Goal: Task Accomplishment & Management: Manage account settings

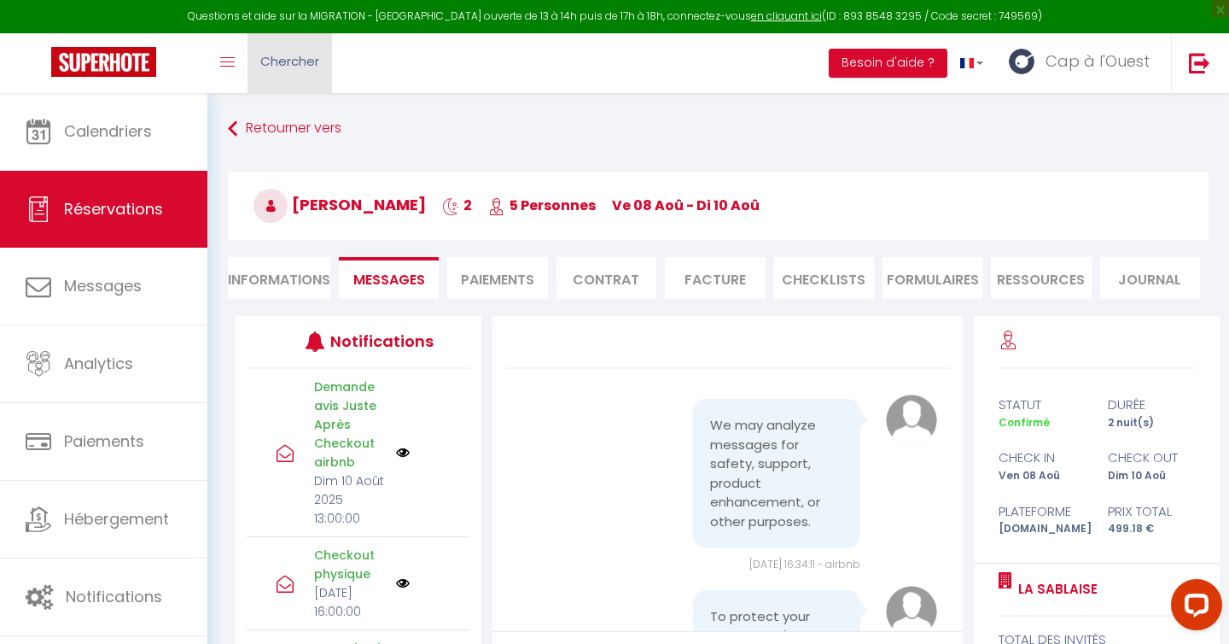
scroll to position [2488, 0]
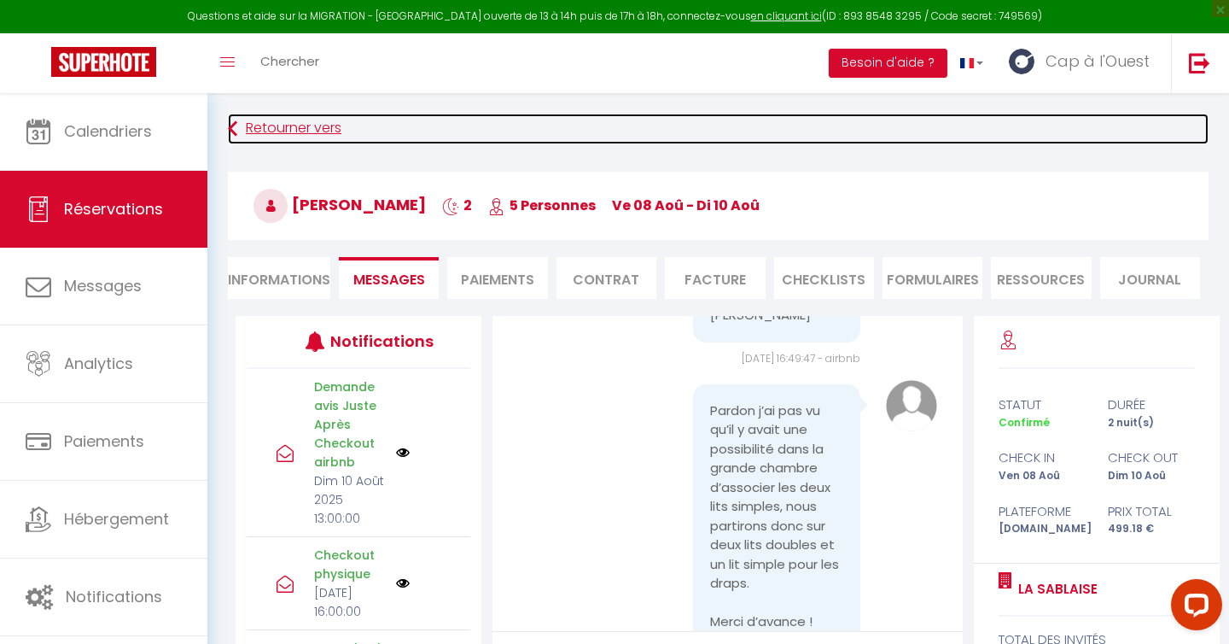
click at [293, 134] on link "Retourner vers" at bounding box center [718, 129] width 981 height 31
select select
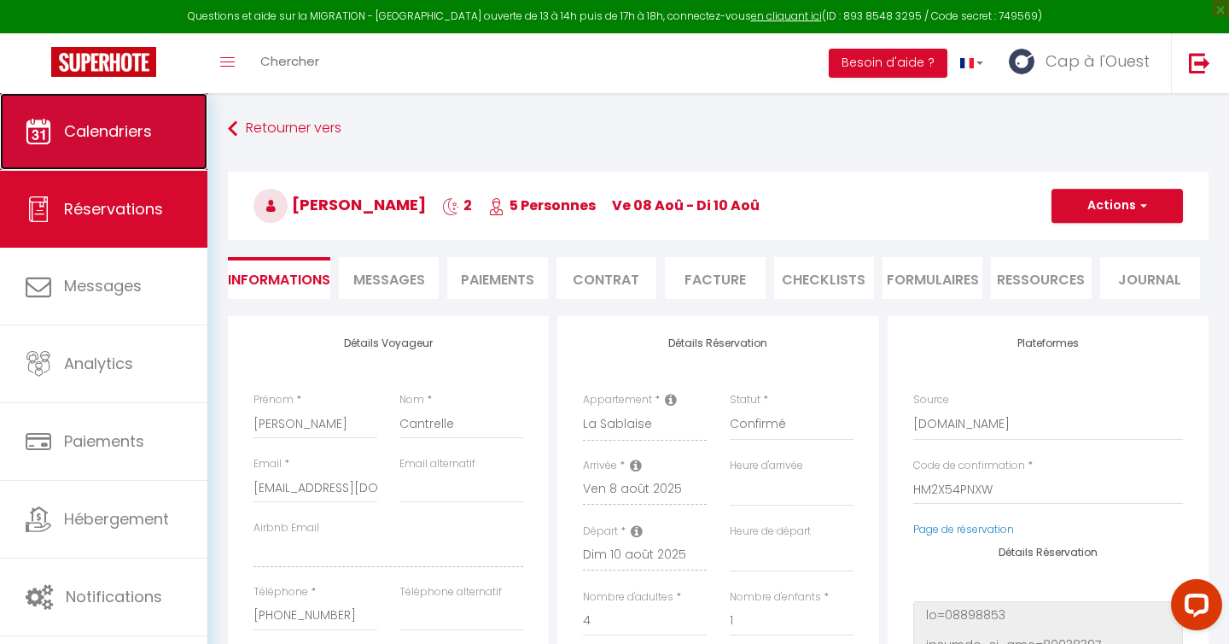
click at [166, 149] on link "Calendriers" at bounding box center [103, 131] width 207 height 77
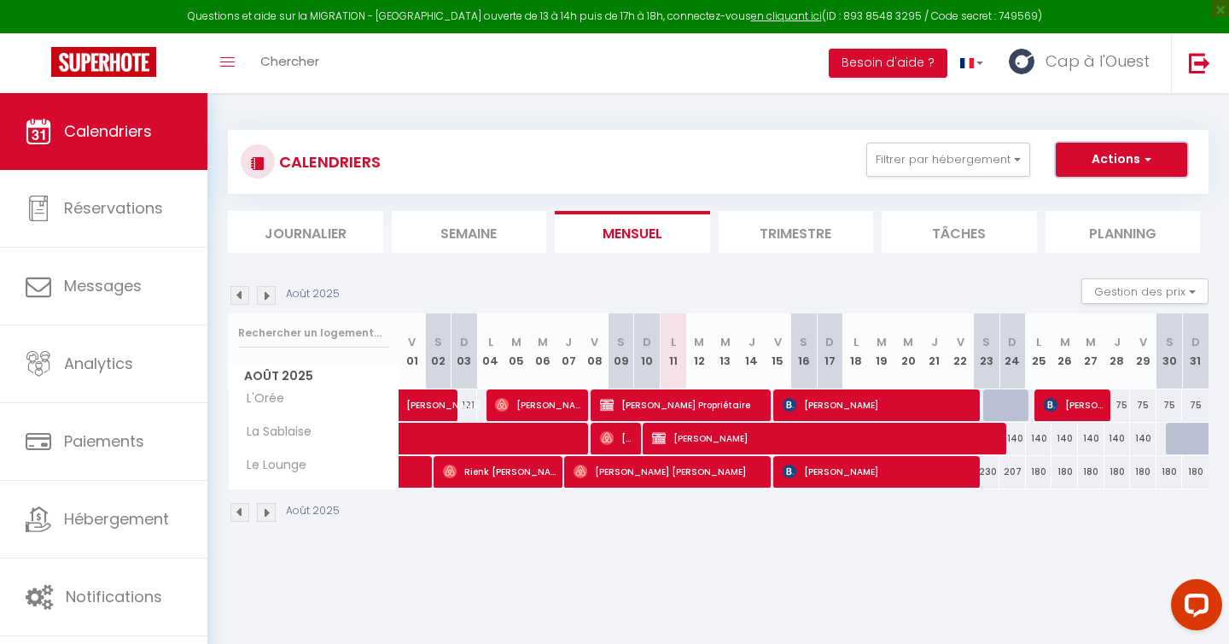
click at [1099, 160] on button "Actions" at bounding box center [1121, 160] width 131 height 34
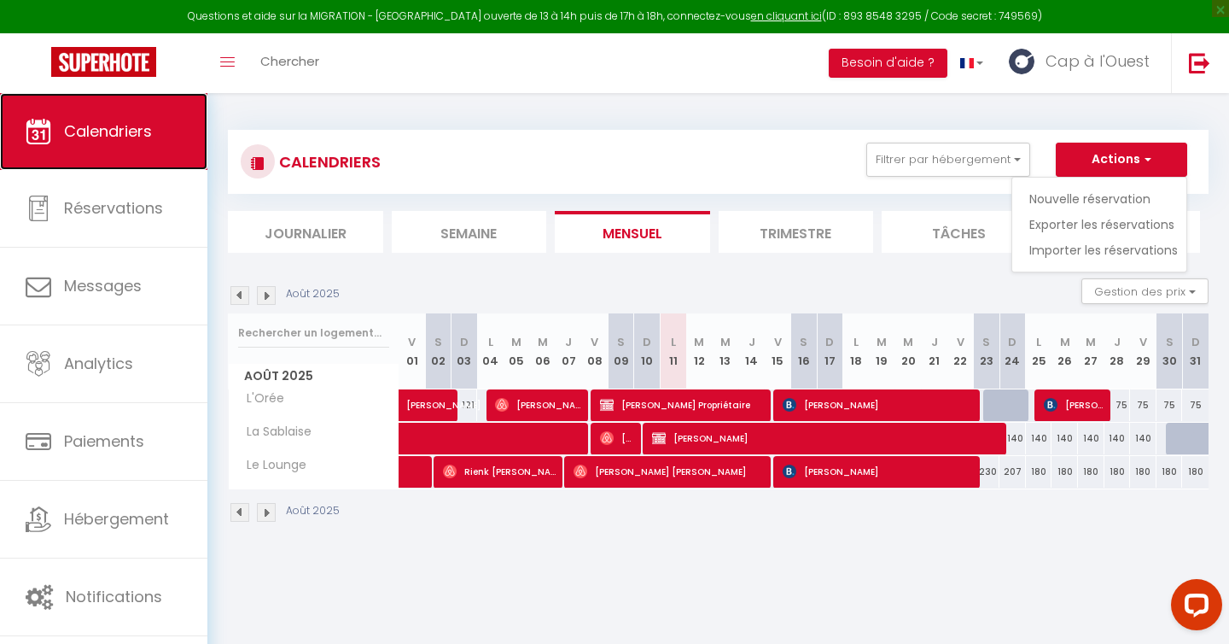
click at [76, 114] on link "Calendriers" at bounding box center [103, 131] width 207 height 77
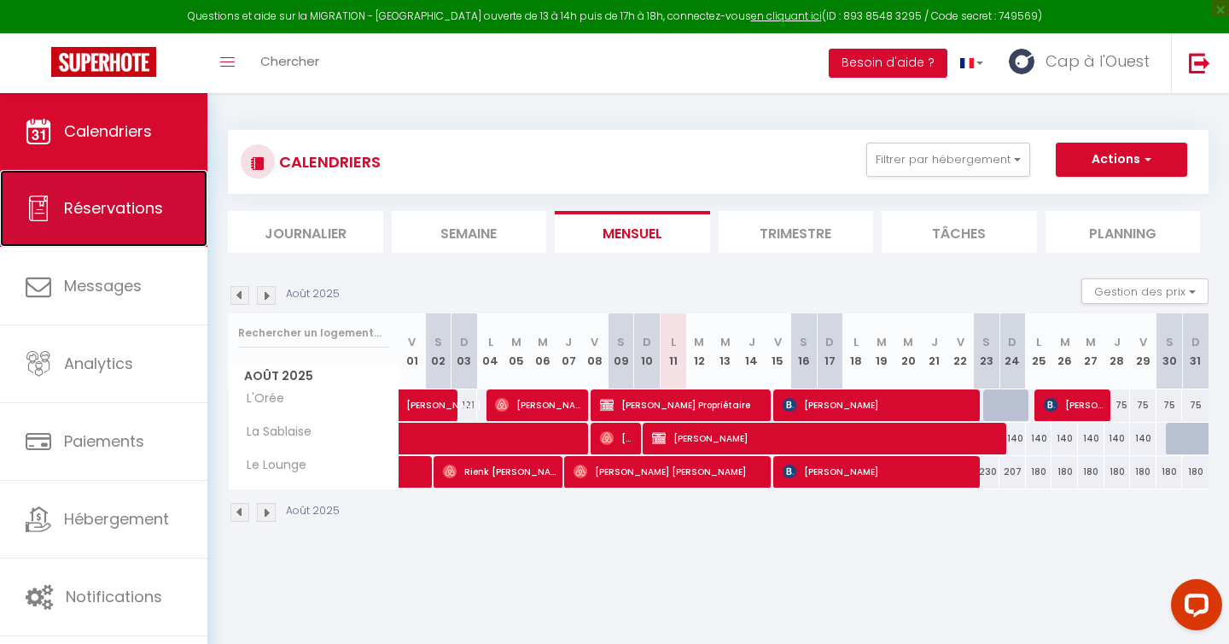
click at [108, 211] on span "Réservations" at bounding box center [113, 207] width 99 height 21
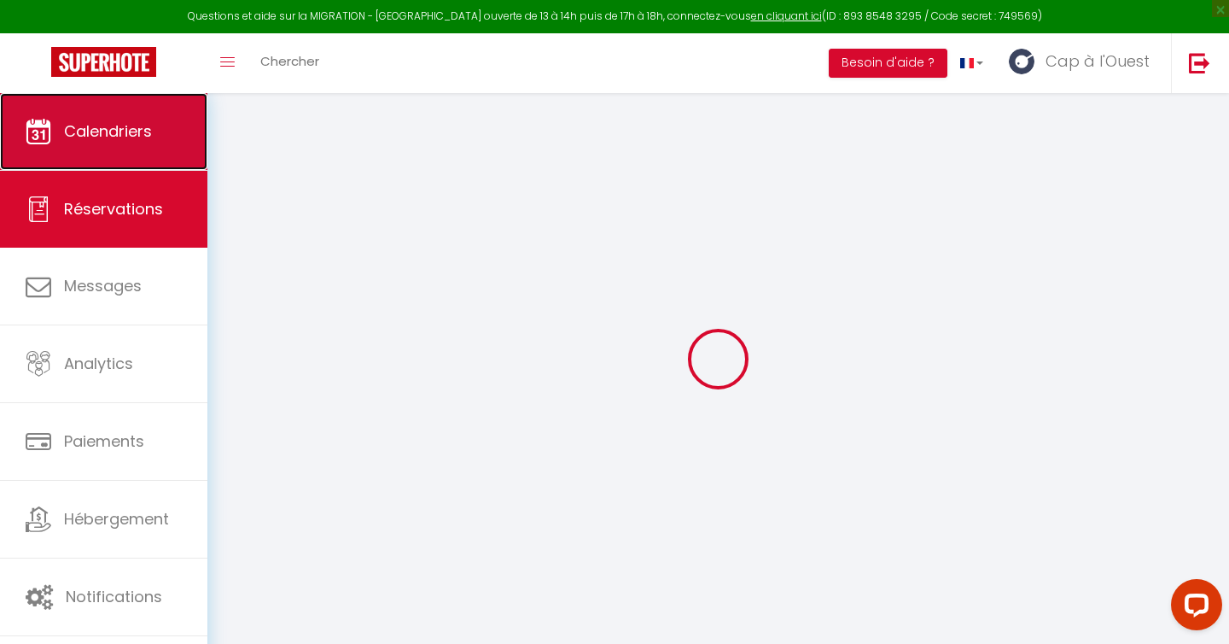
click at [117, 136] on span "Calendriers" at bounding box center [108, 130] width 88 height 21
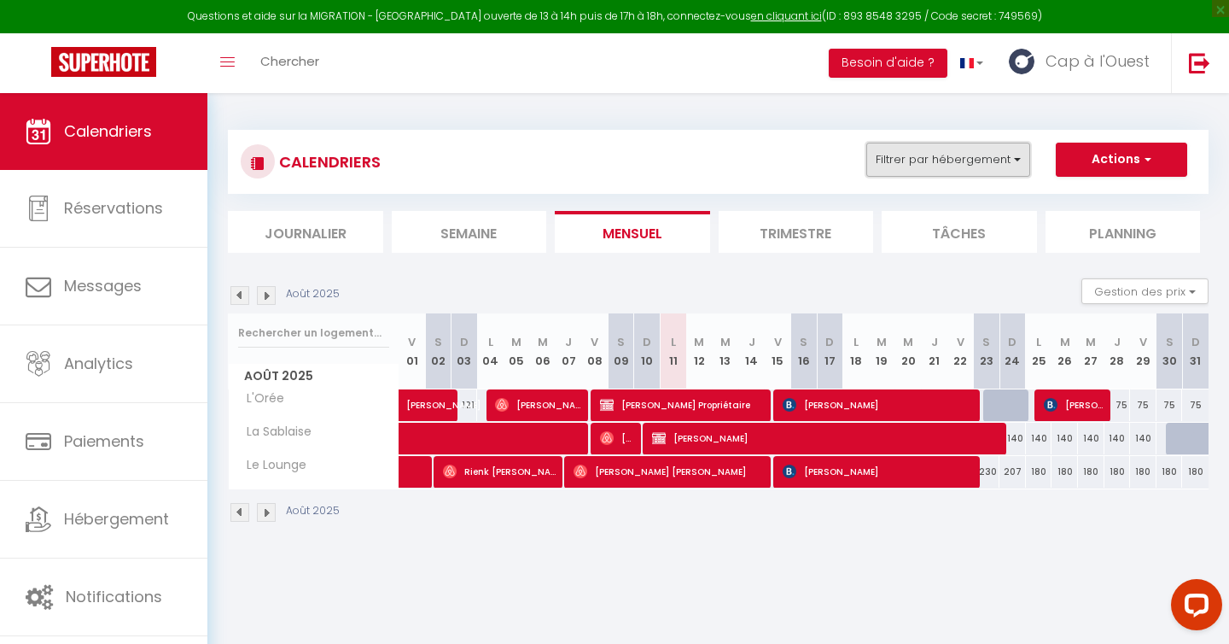
click at [946, 153] on button "Filtrer par hébergement" at bounding box center [948, 160] width 164 height 34
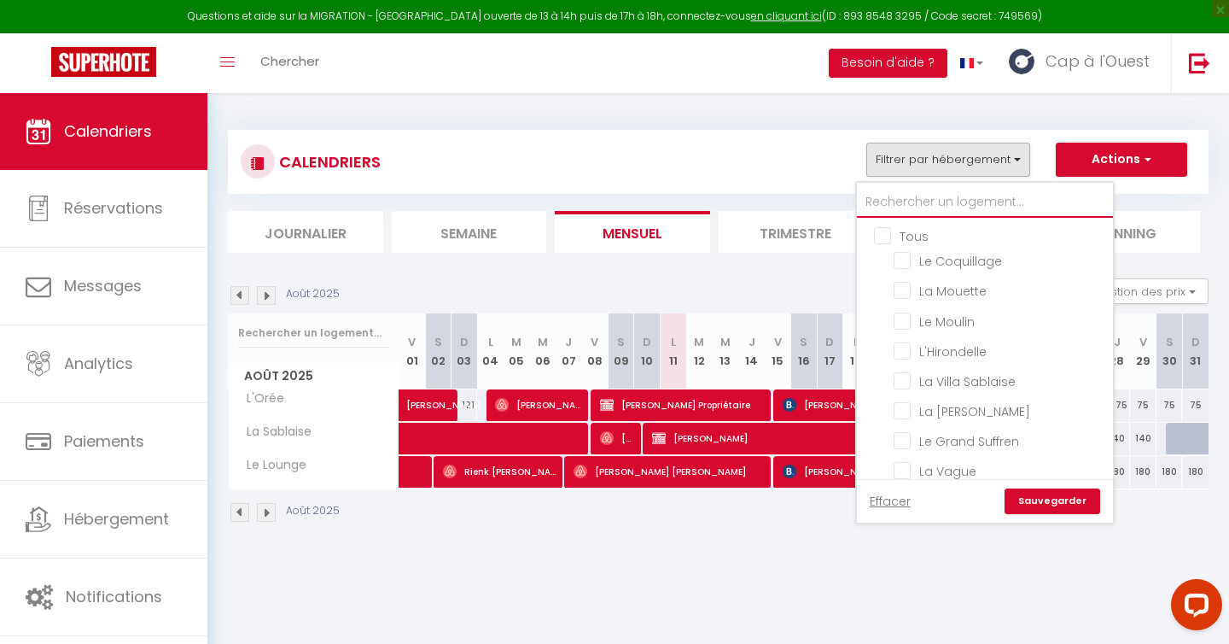
click at [930, 201] on input "text" at bounding box center [985, 202] width 256 height 31
type input "m"
checkbox input "false"
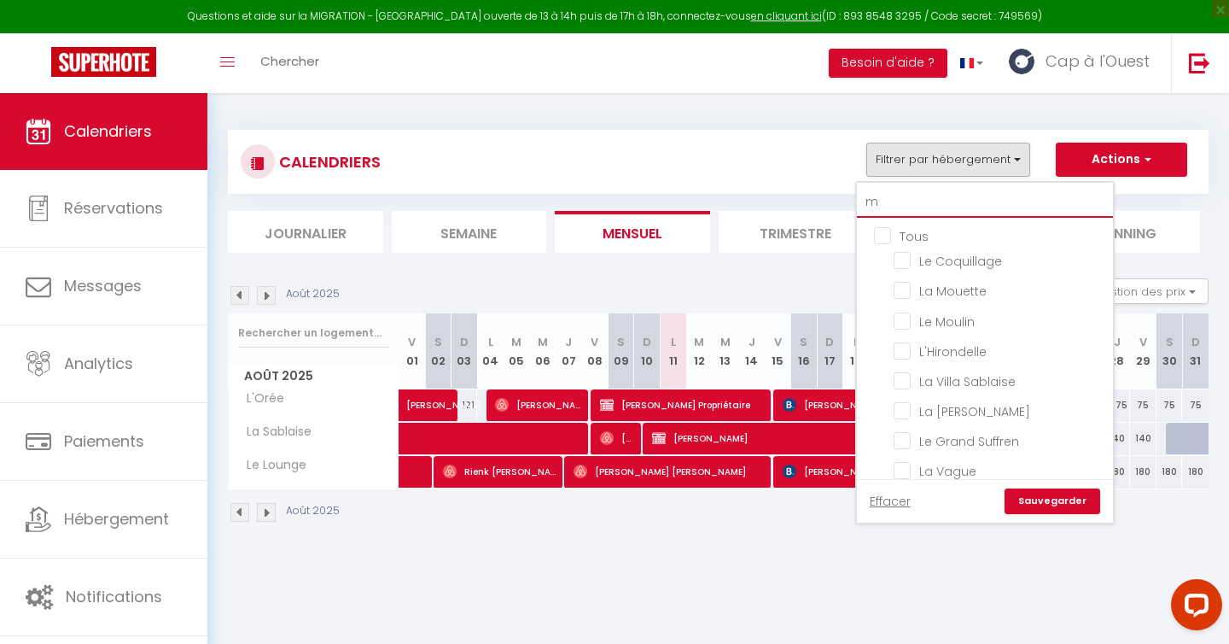
checkbox input "false"
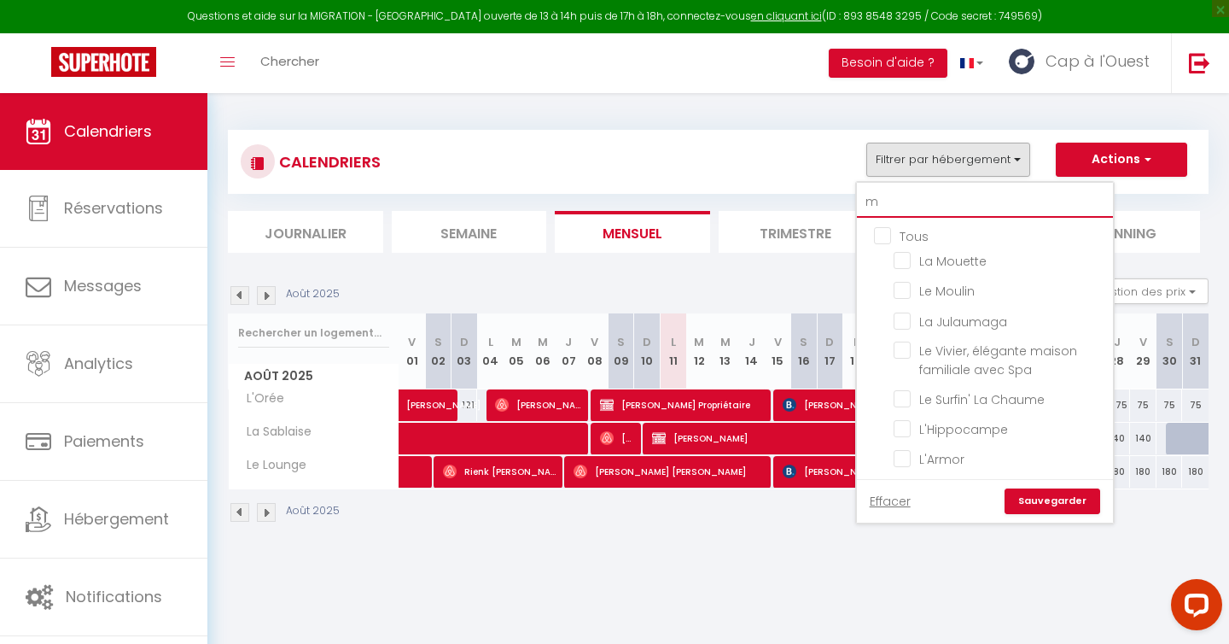
type input "mo"
checkbox input "false"
type input "mou"
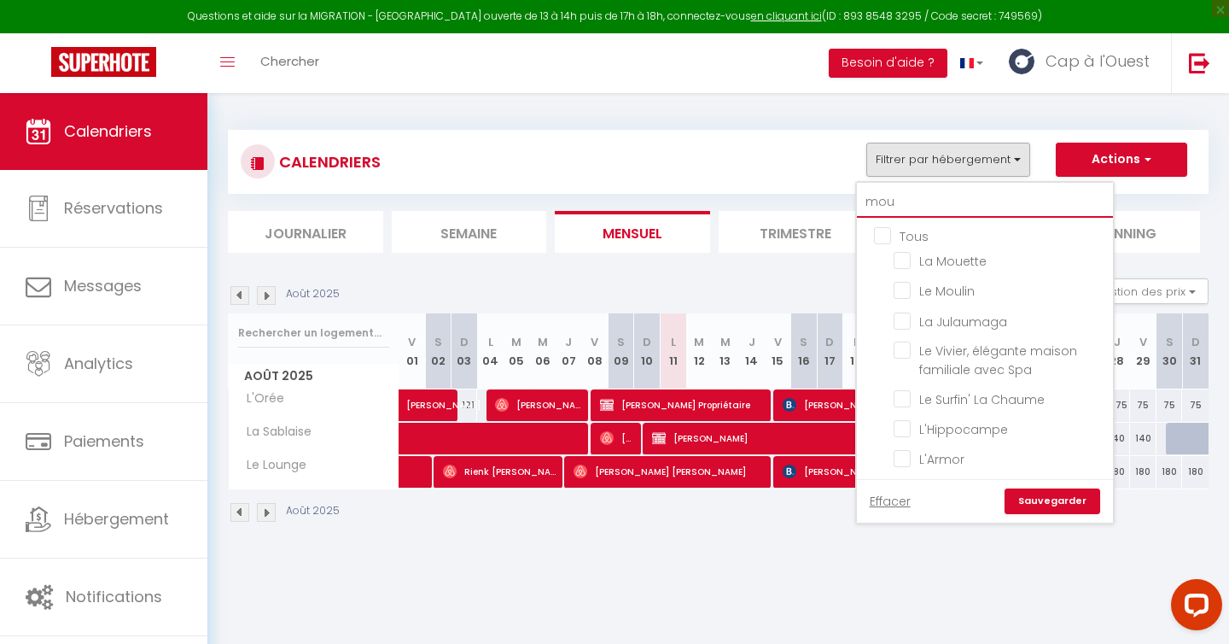
checkbox input "false"
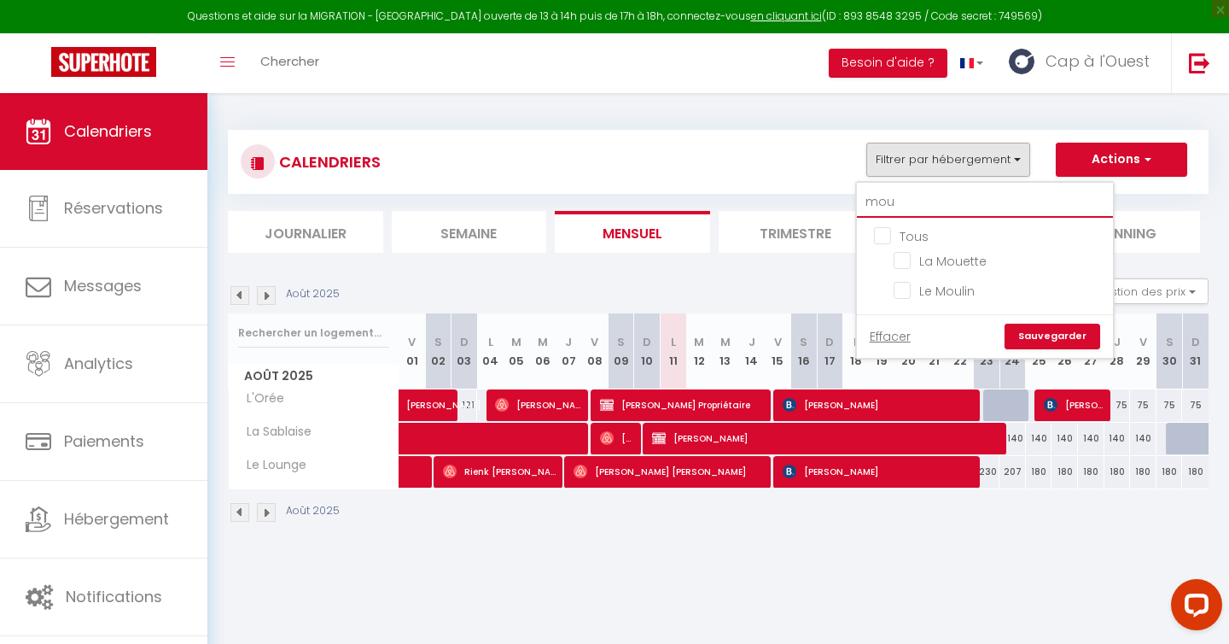
type input "moul"
checkbox input "false"
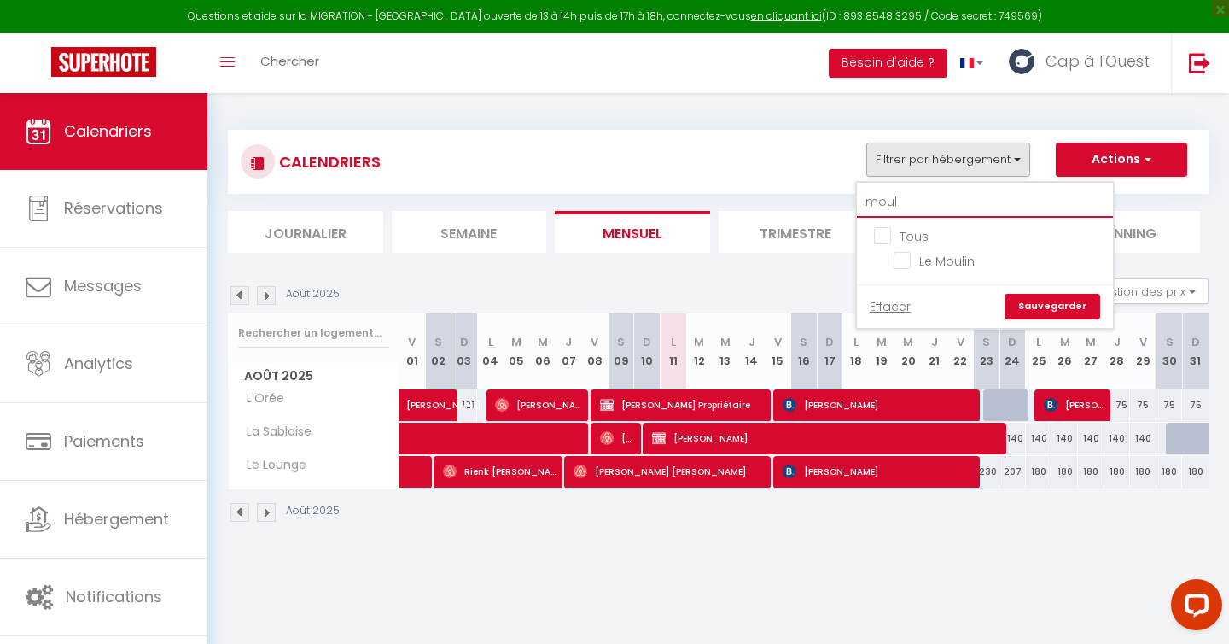
type input "mouli"
checkbox input "false"
type input "mouli"
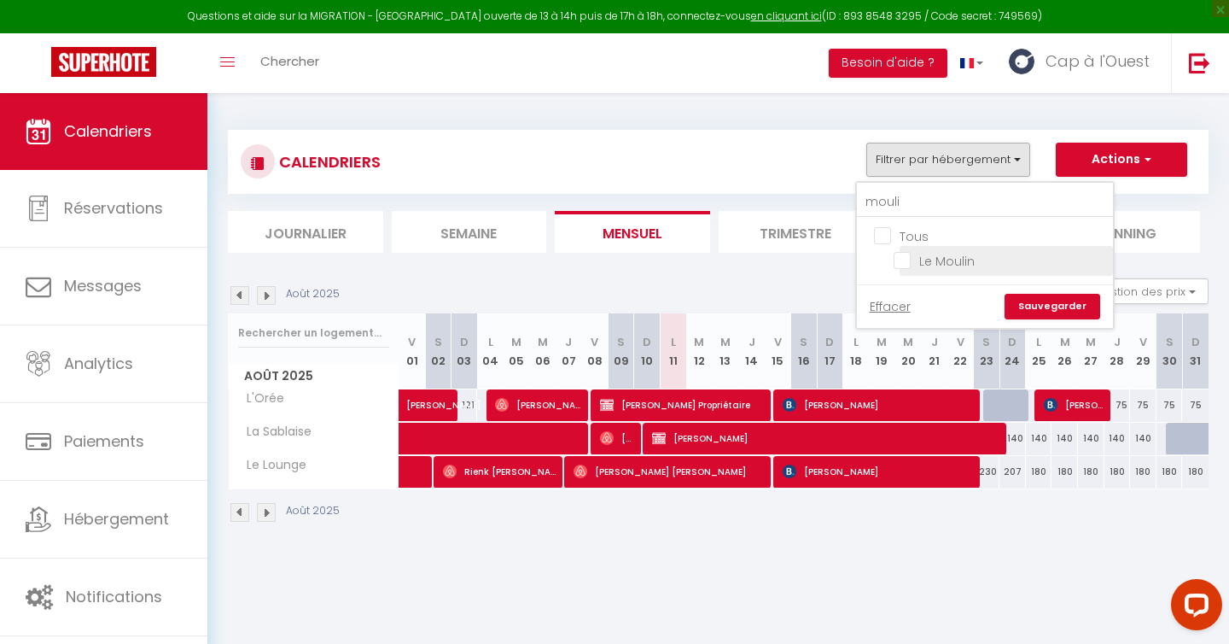
click at [924, 262] on input "Le Moulin" at bounding box center [1000, 259] width 213 height 17
checkbox input "true"
click at [1047, 311] on link "Sauvegarder" at bounding box center [1053, 307] width 96 height 26
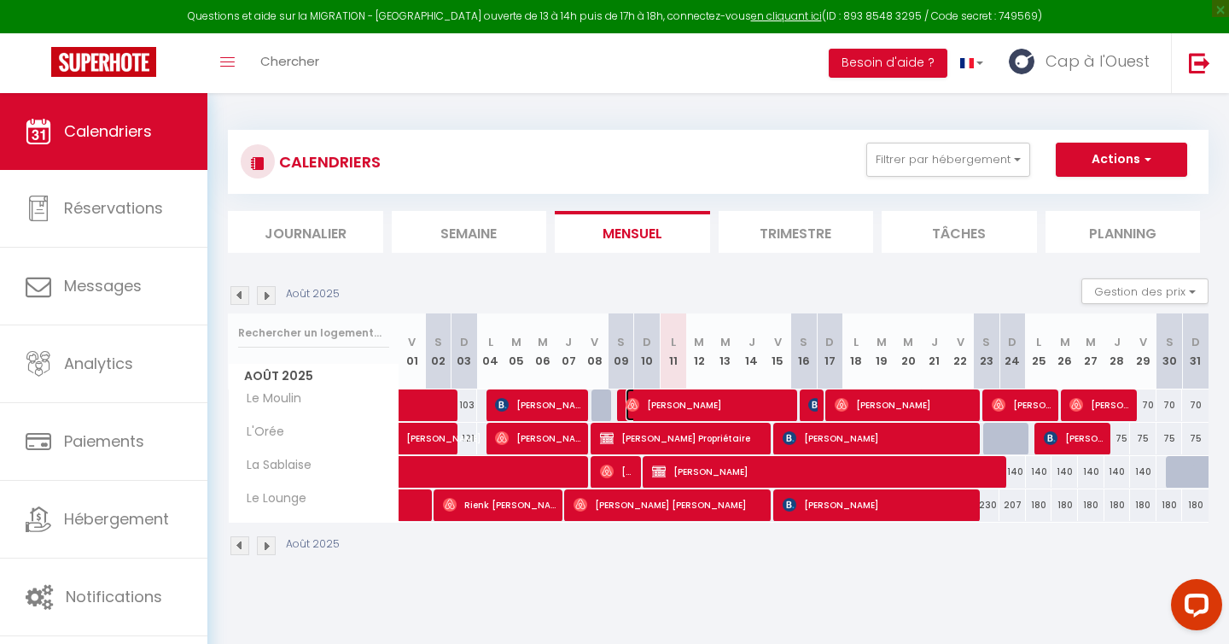
click at [700, 405] on span "[PERSON_NAME]" at bounding box center [709, 404] width 167 height 32
select select "OK"
select select "0"
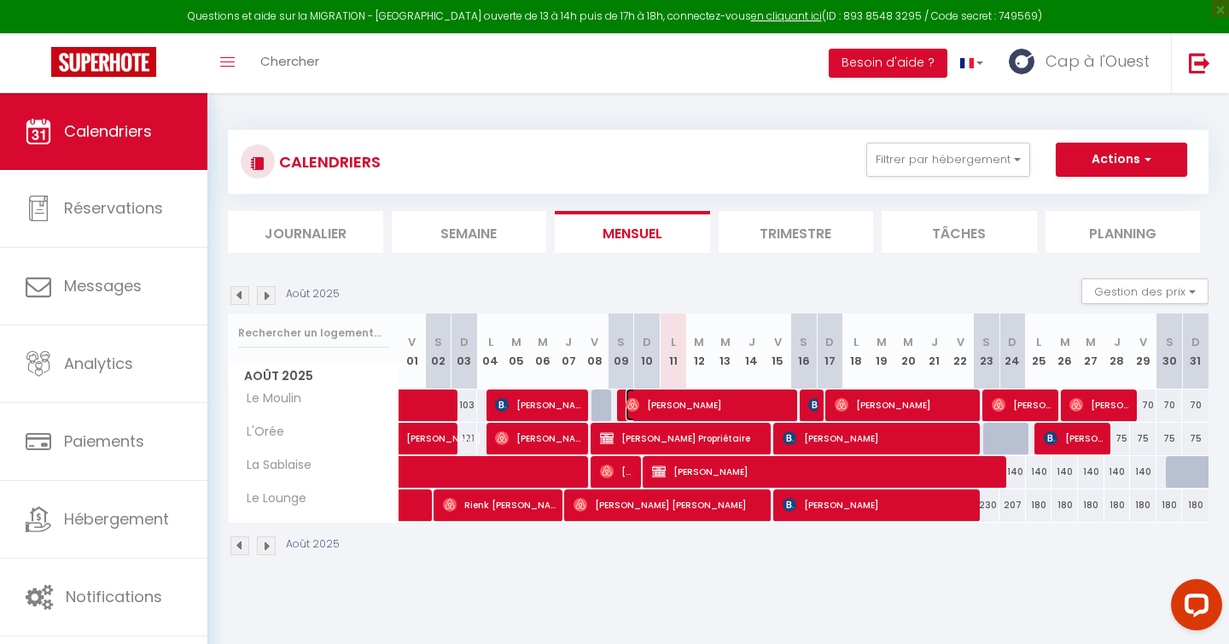
select select "1"
select select
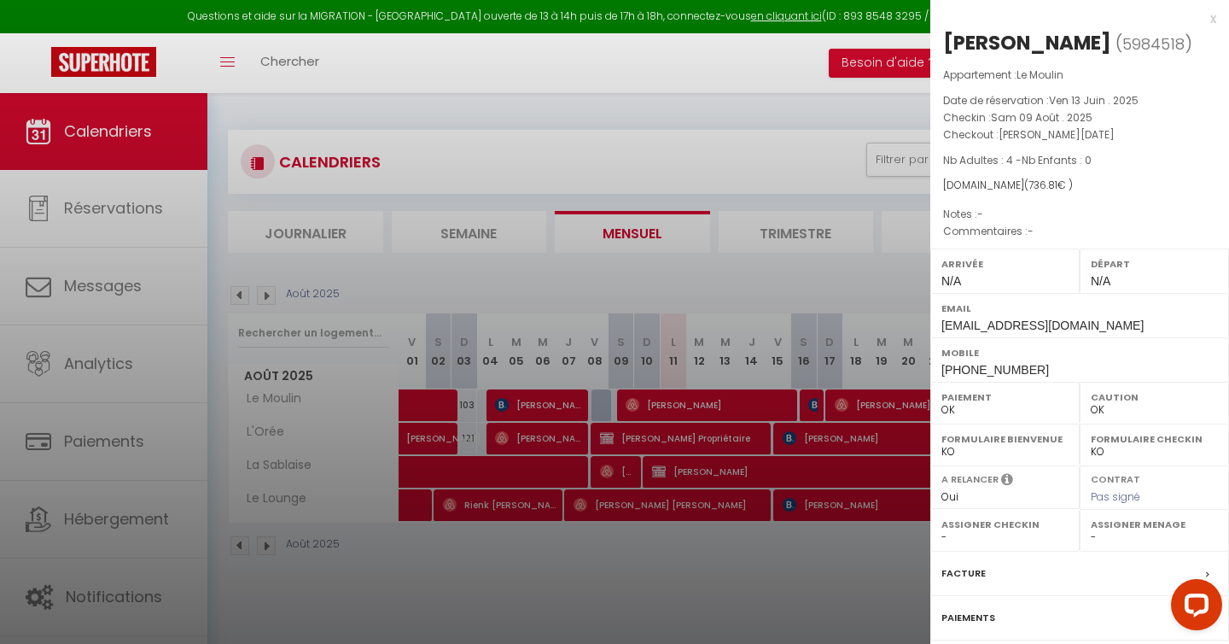
click at [726, 410] on div at bounding box center [614, 322] width 1229 height 644
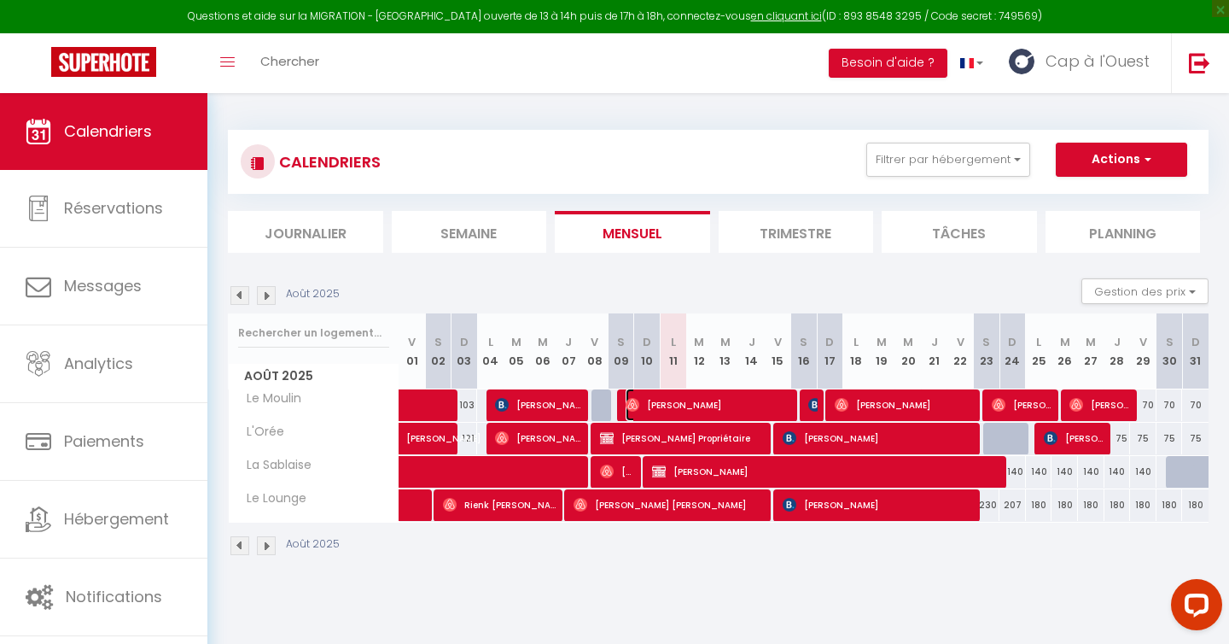
click at [697, 403] on span "[PERSON_NAME]" at bounding box center [709, 404] width 167 height 32
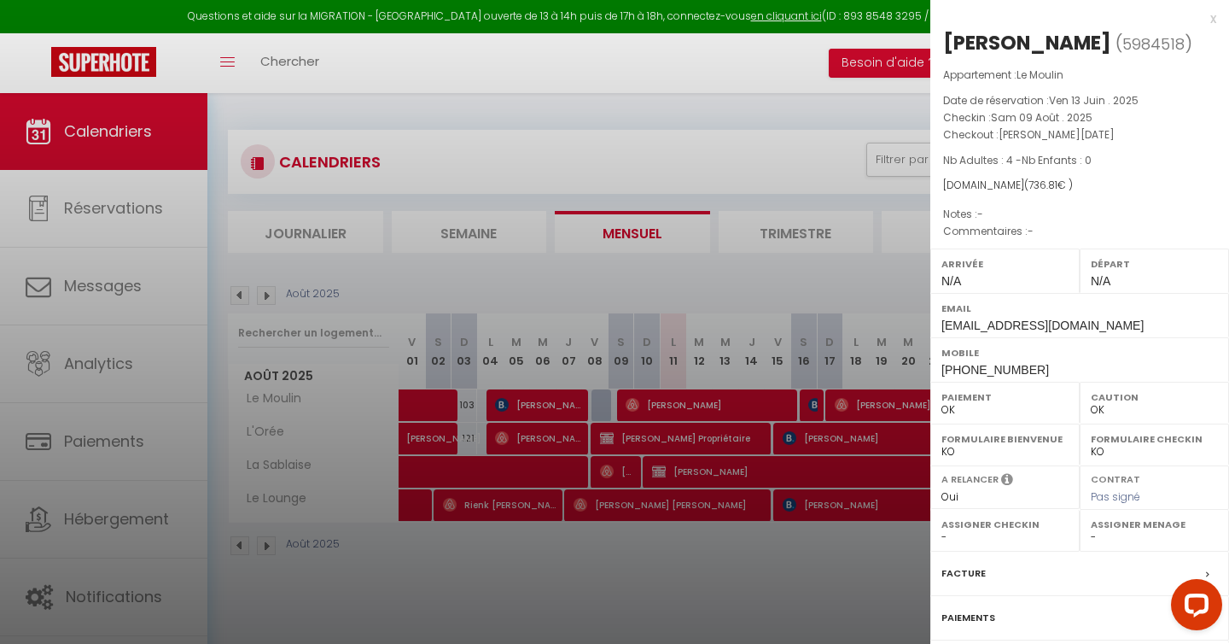
click at [1213, 23] on div "x" at bounding box center [1073, 19] width 286 height 20
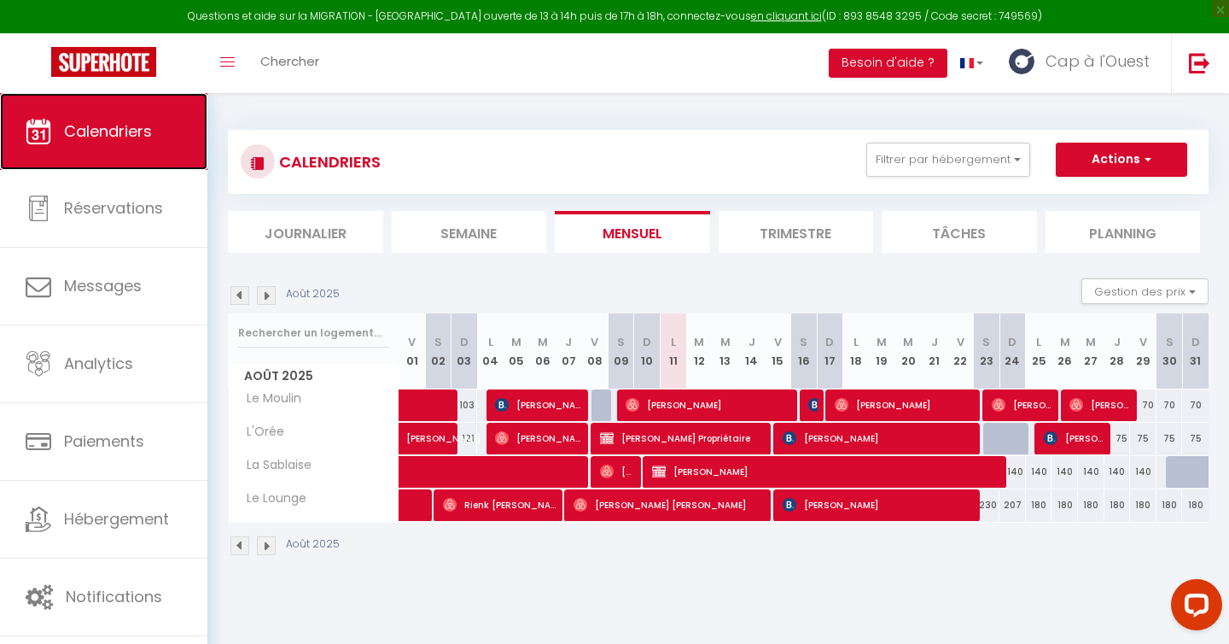
click at [93, 140] on span "Calendriers" at bounding box center [108, 130] width 88 height 21
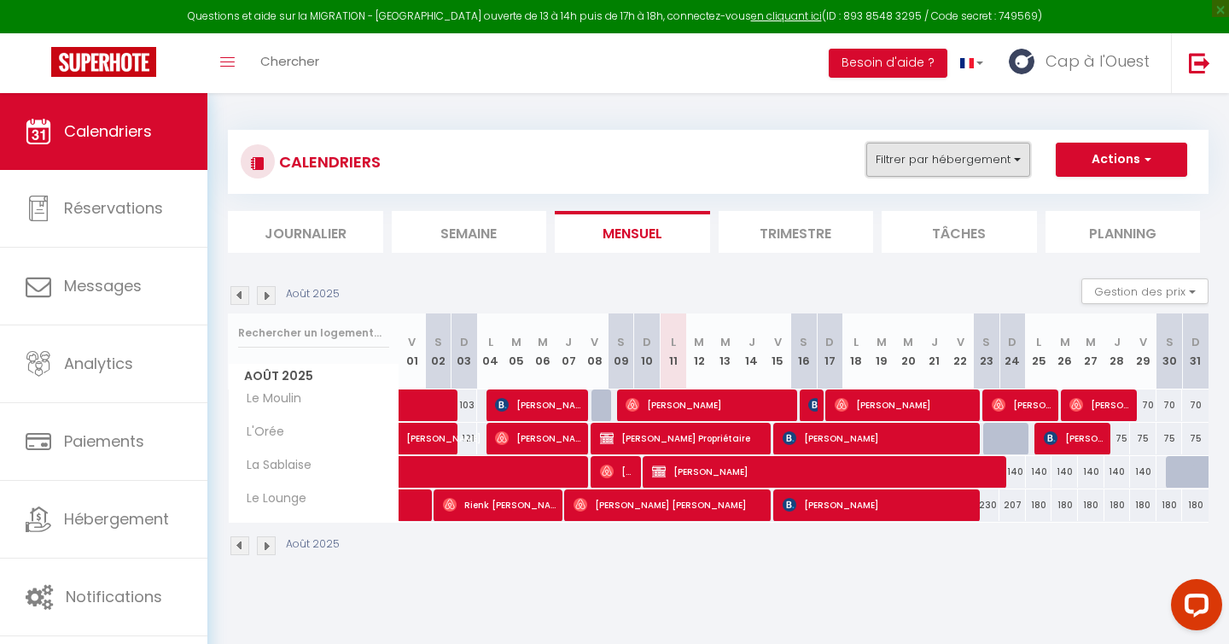
click at [958, 154] on button "Filtrer par hébergement" at bounding box center [948, 160] width 164 height 34
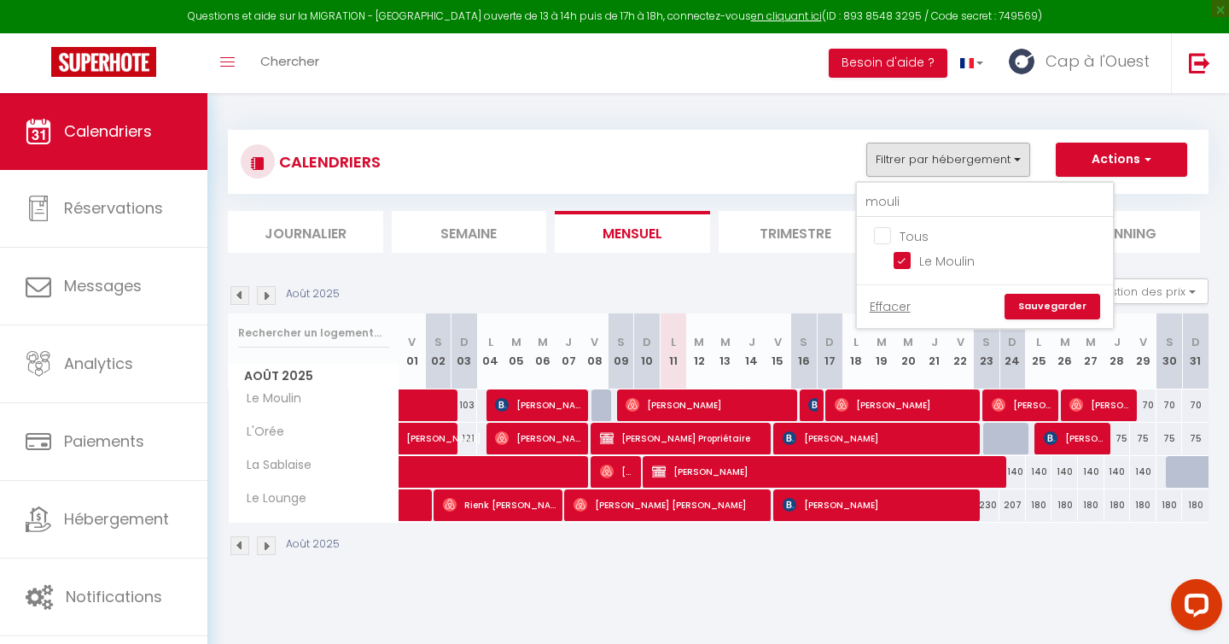
click at [890, 233] on input "Tous" at bounding box center [1002, 234] width 256 height 17
checkbox input "true"
click at [919, 205] on input "mouli" at bounding box center [985, 202] width 256 height 31
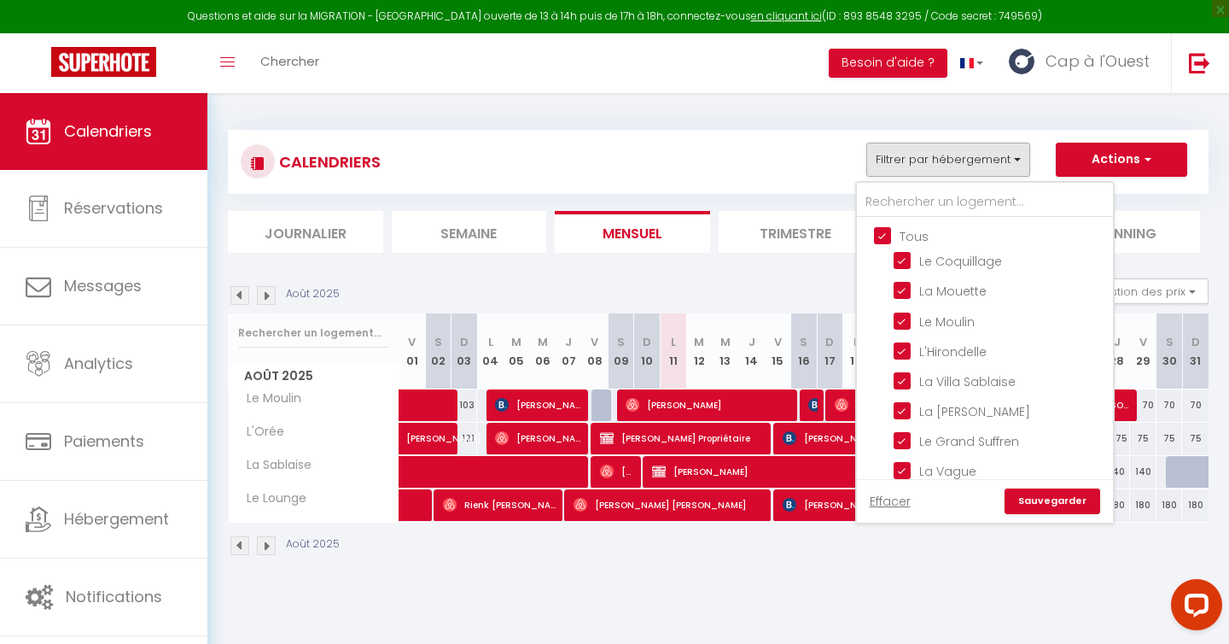
click at [1048, 498] on link "Sauvegarder" at bounding box center [1053, 501] width 96 height 26
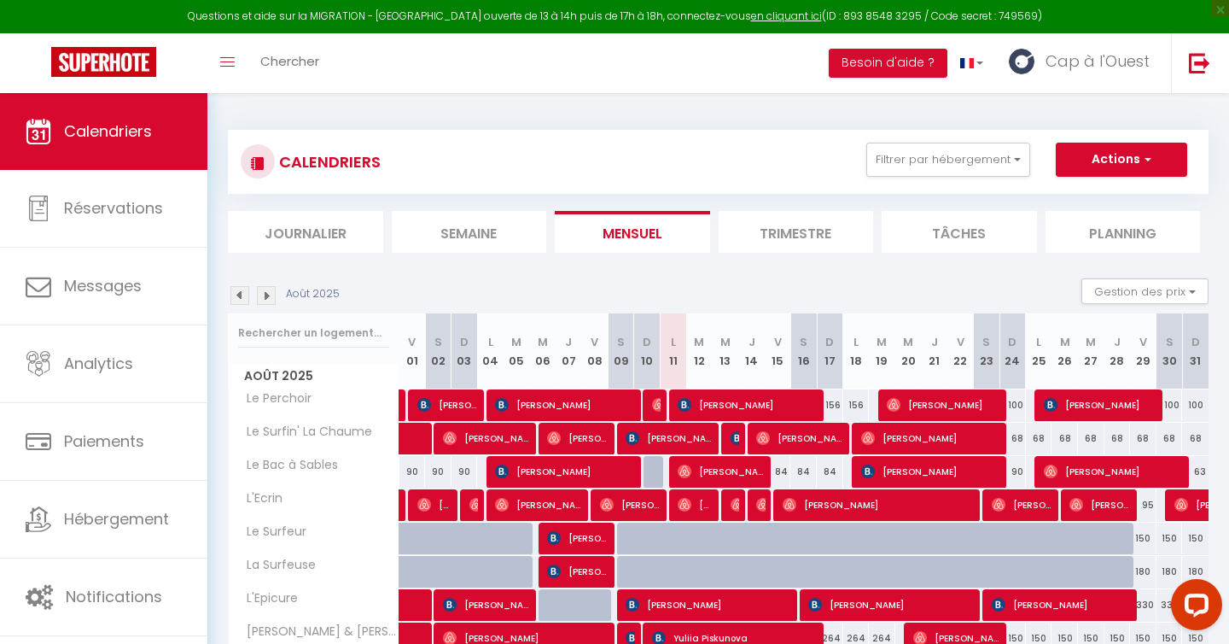
click at [305, 244] on li "Journalier" at bounding box center [305, 232] width 155 height 42
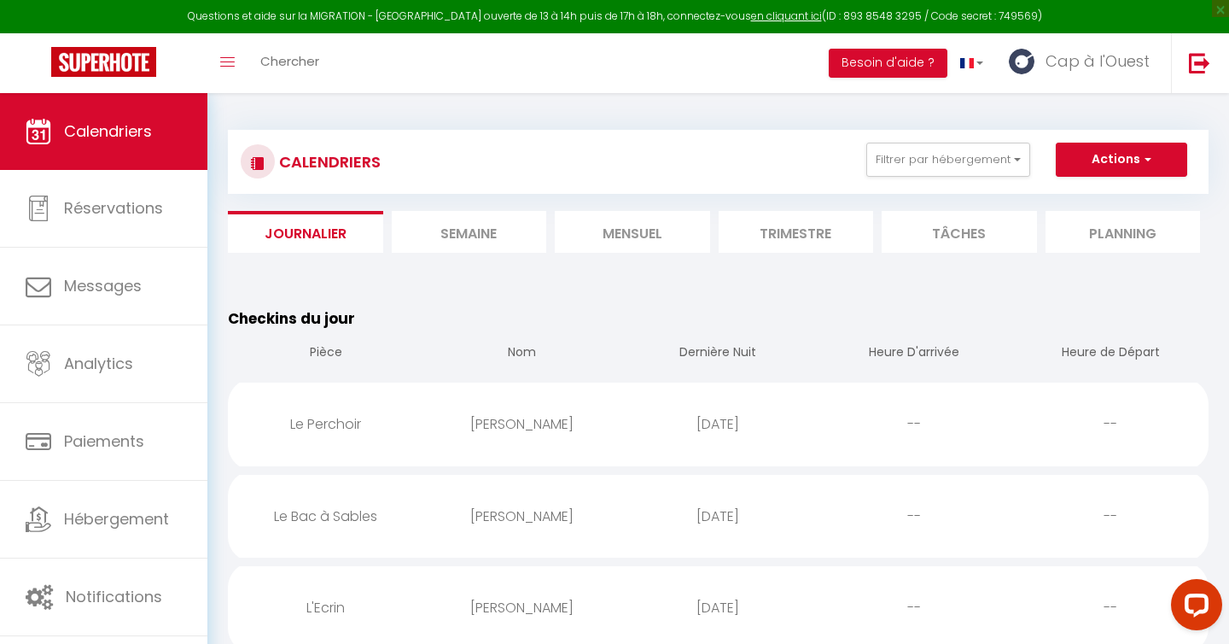
click at [493, 235] on li "Semaine" at bounding box center [469, 232] width 155 height 42
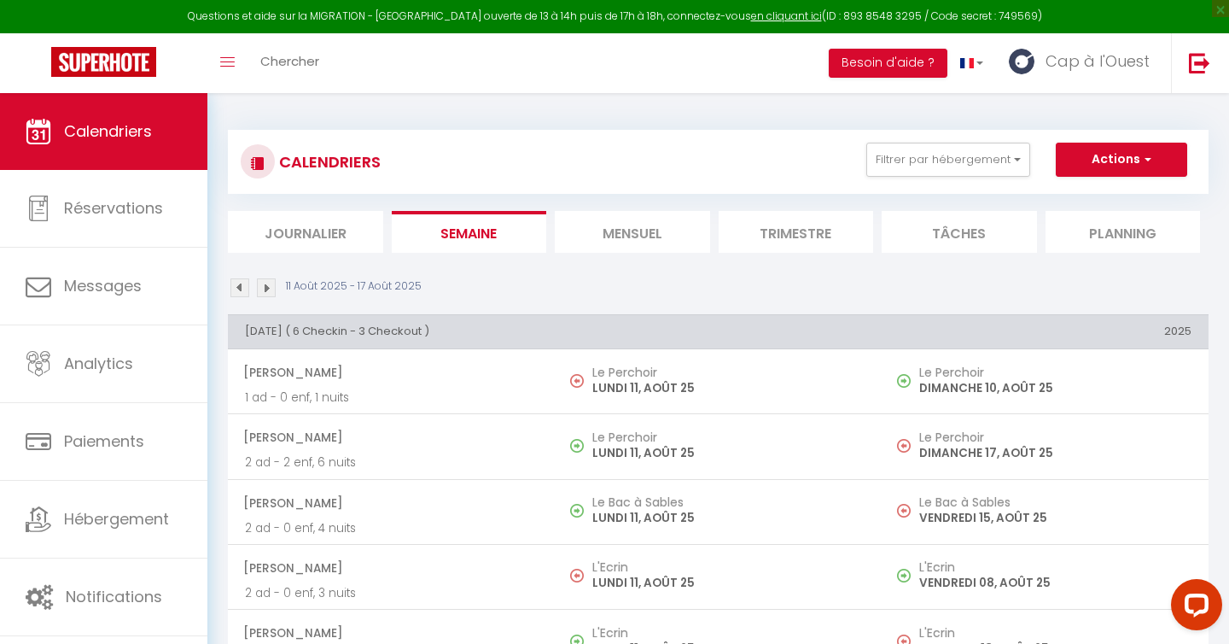
click at [650, 223] on li "Mensuel" at bounding box center [632, 232] width 155 height 42
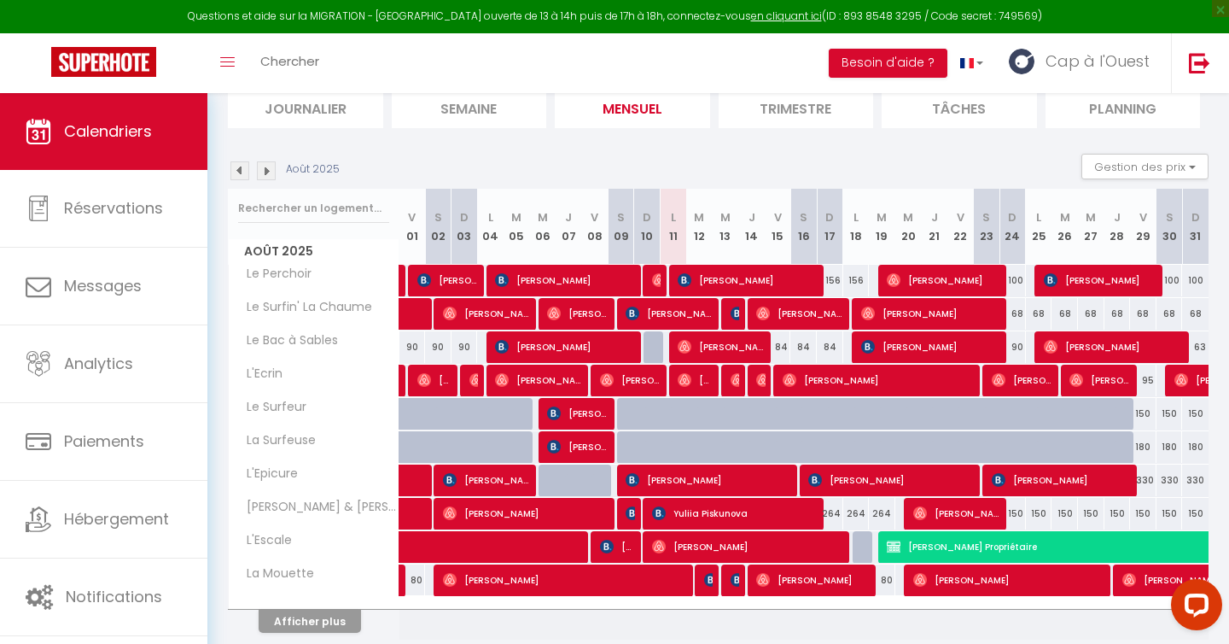
scroll to position [190, 0]
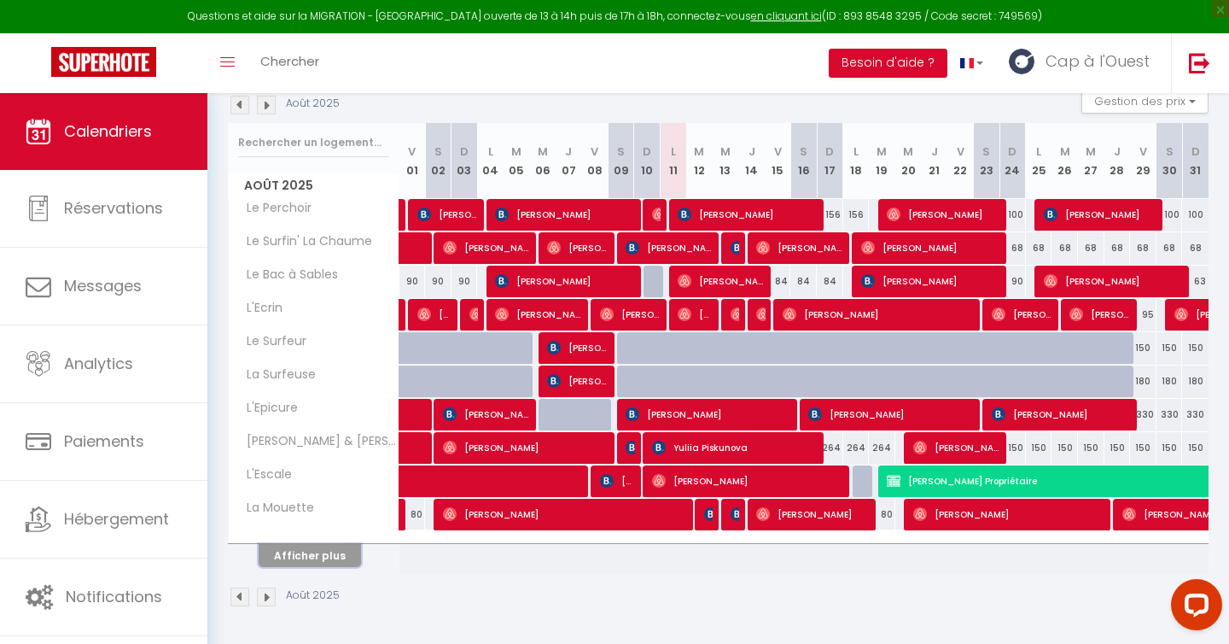
click at [330, 551] on button "Afficher plus" at bounding box center [310, 555] width 102 height 23
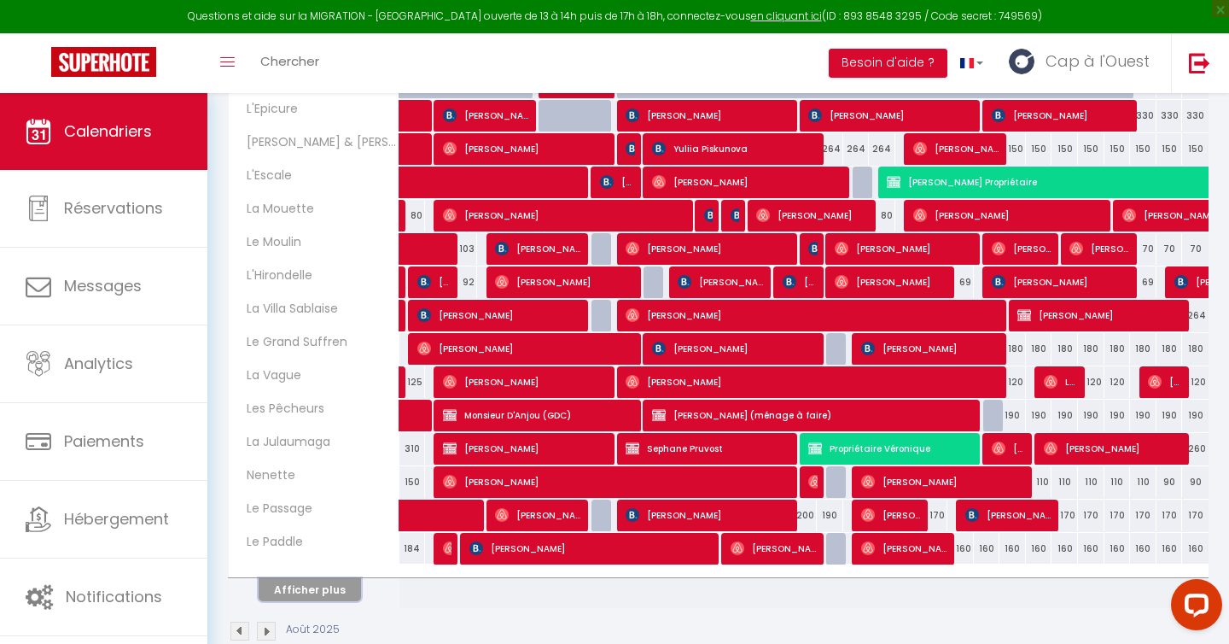
scroll to position [490, 0]
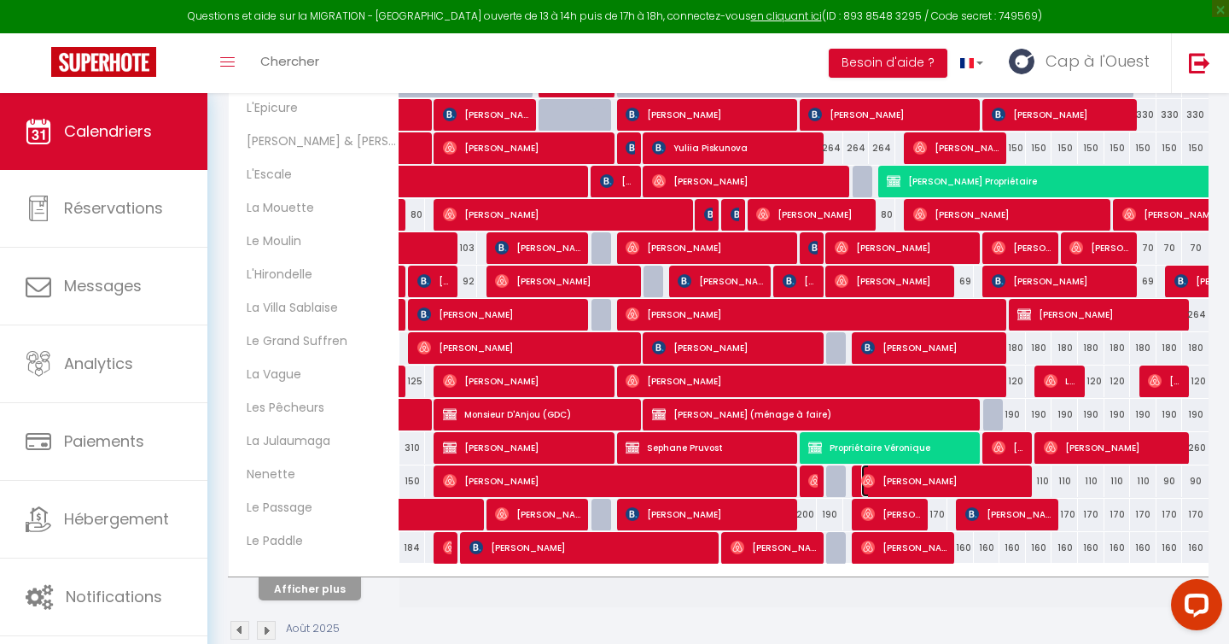
click at [913, 483] on span "[PERSON_NAME]" at bounding box center [944, 480] width 167 height 32
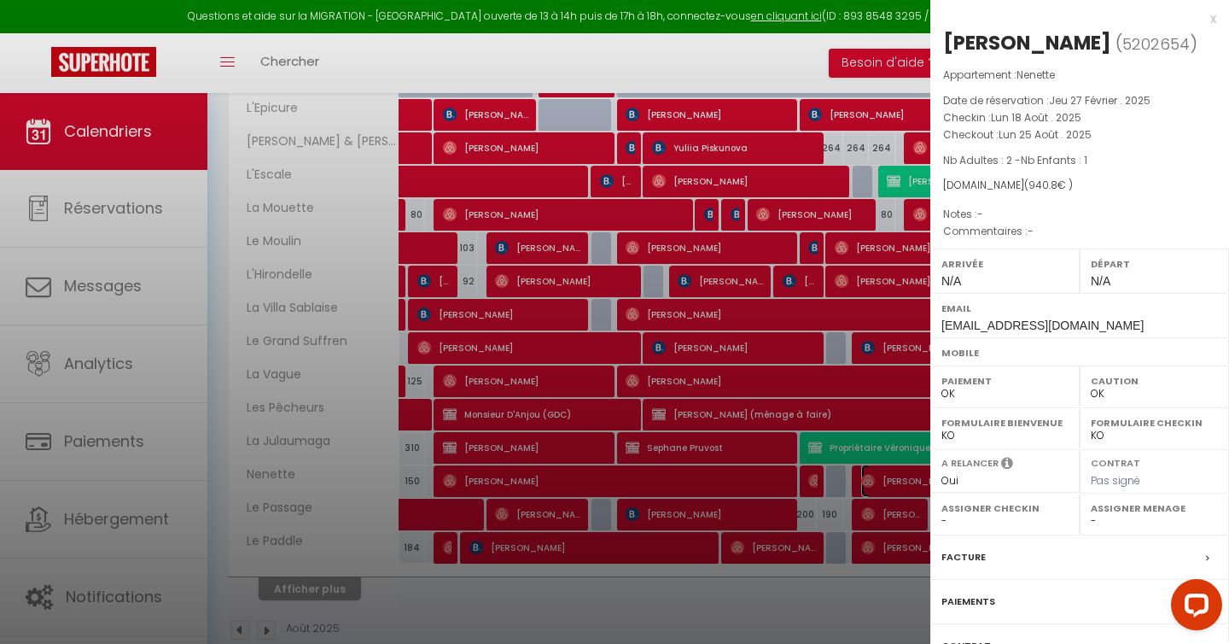
scroll to position [163, 0]
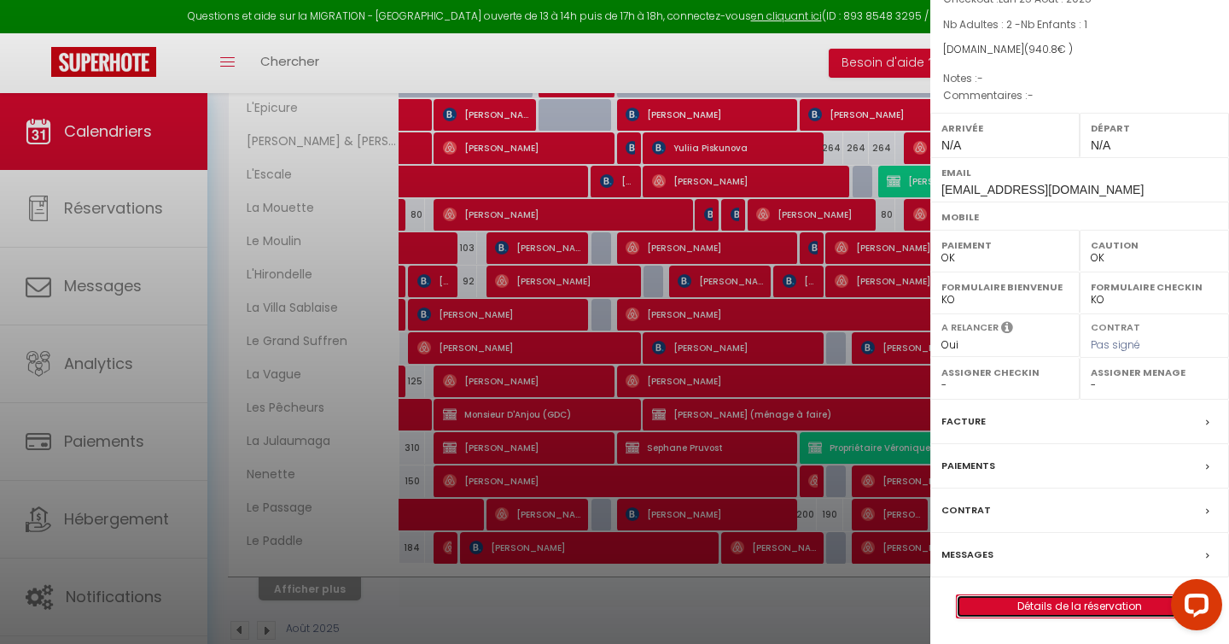
click at [1066, 607] on link "Détails de la réservation" at bounding box center [1080, 606] width 246 height 22
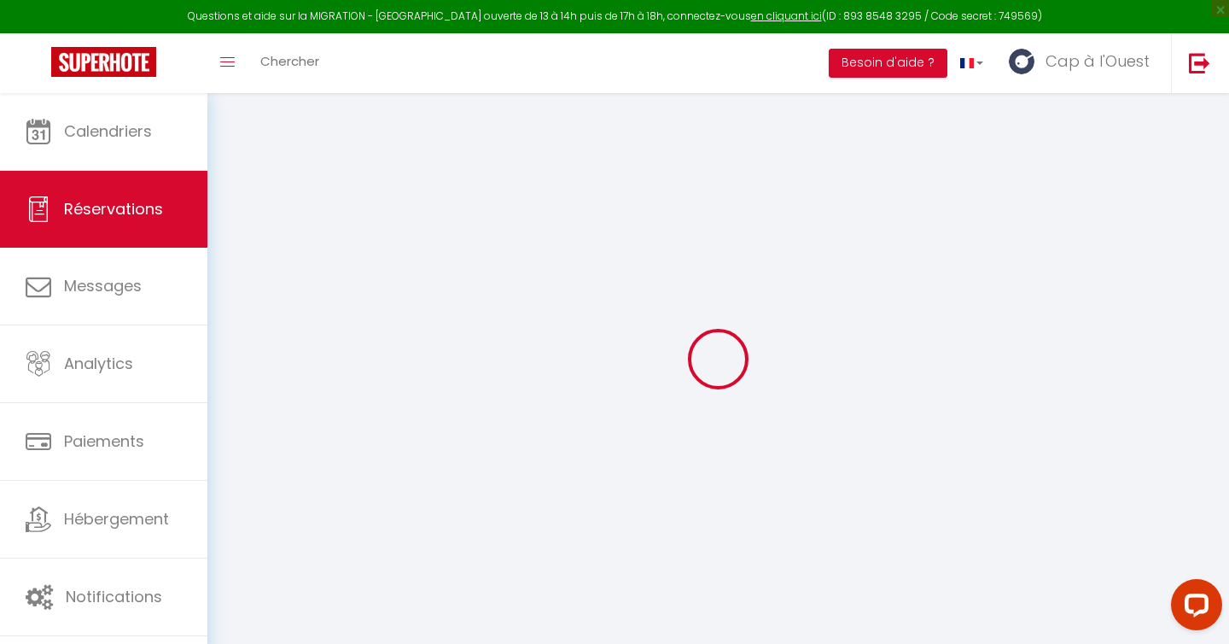
select select
checkbox input "false"
select select
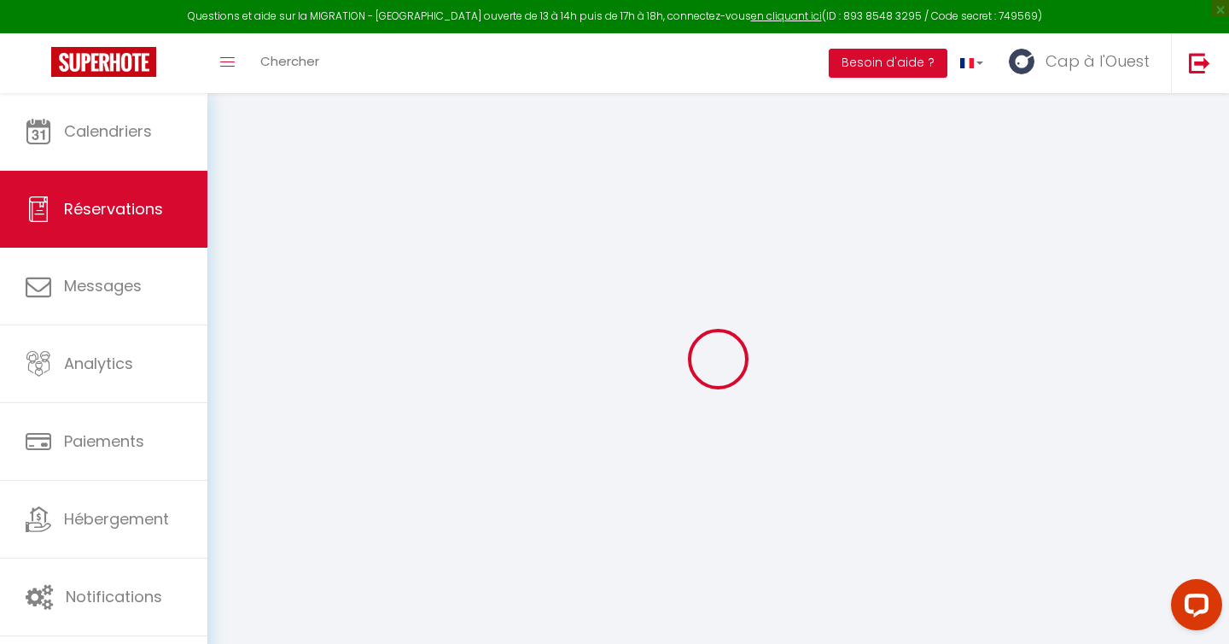
checkbox input "false"
select select
checkbox input "false"
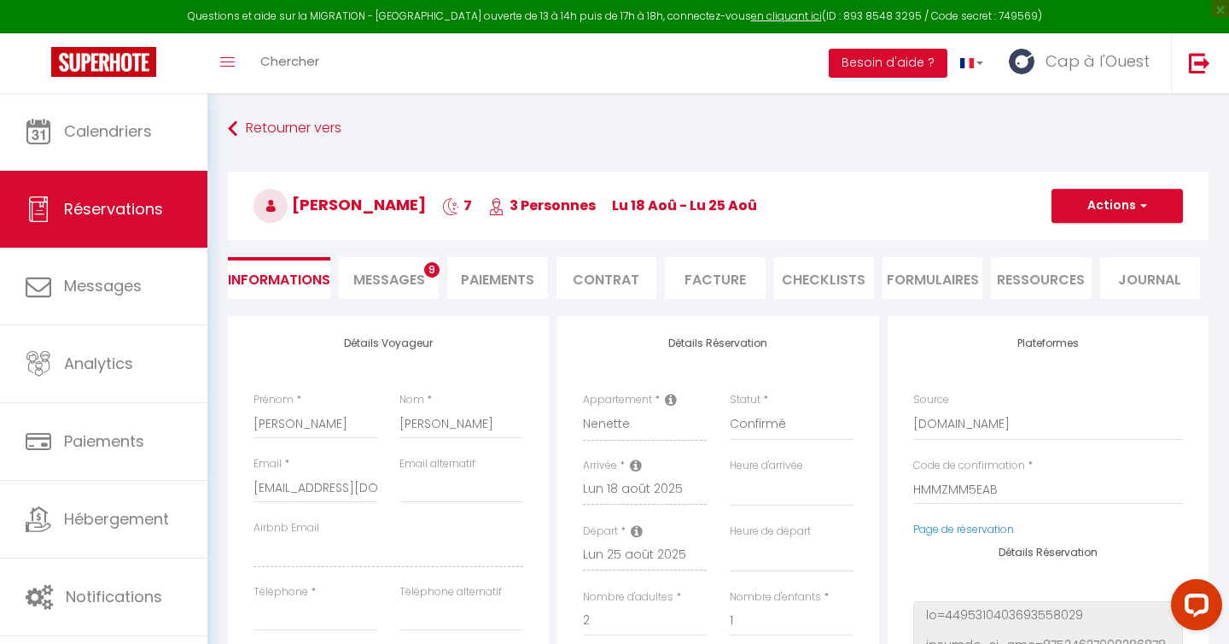
type input "70"
type input "30.8"
select select
checkbox input "false"
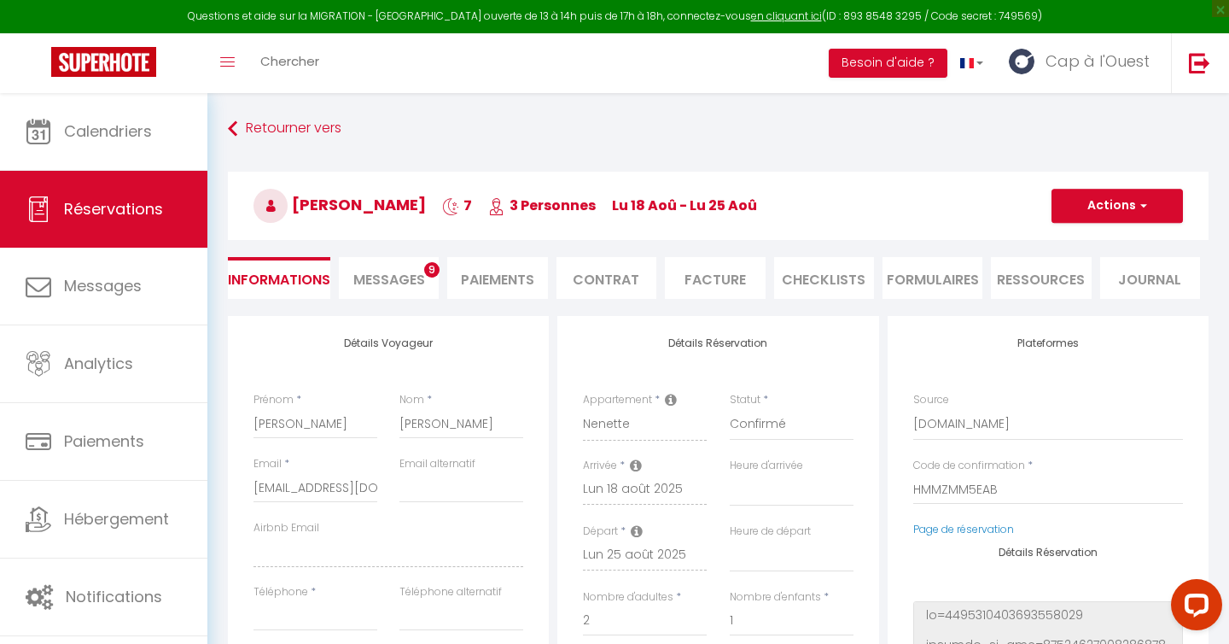
select select
click at [383, 274] on span "Messages" at bounding box center [389, 280] width 72 height 20
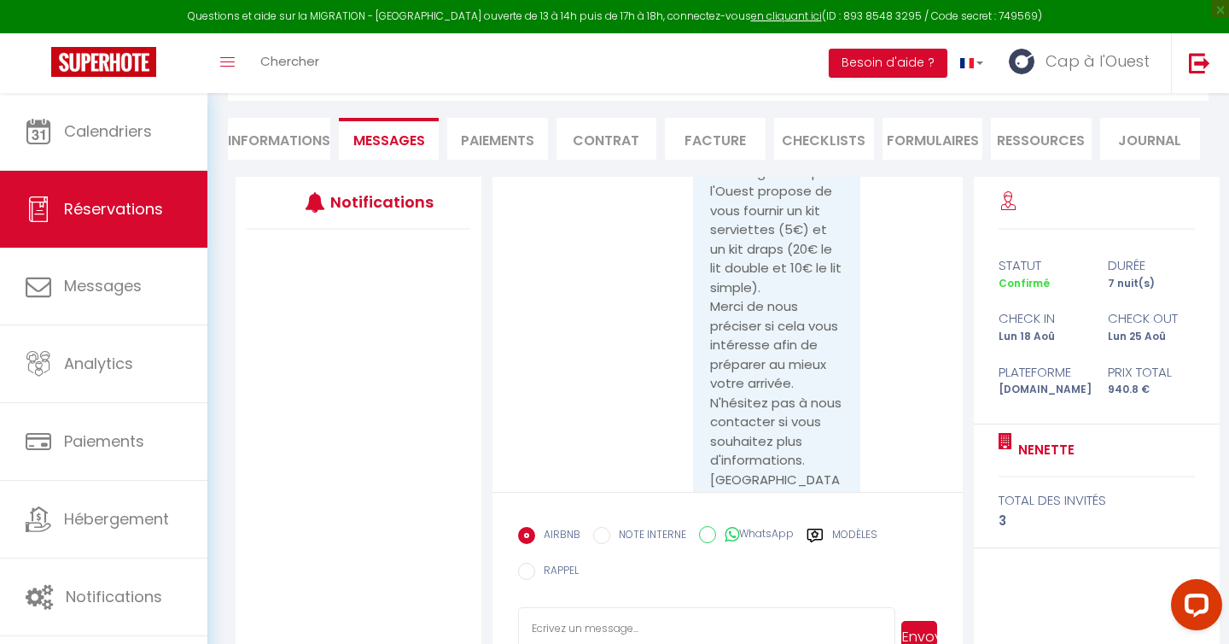
scroll to position [1405, 0]
